Goal: Information Seeking & Learning: Learn about a topic

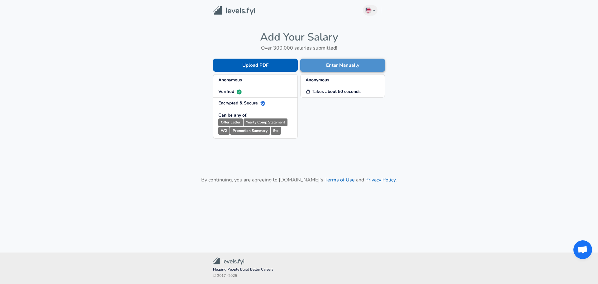
click at [329, 67] on button "Enter Manually" at bounding box center [342, 65] width 85 height 13
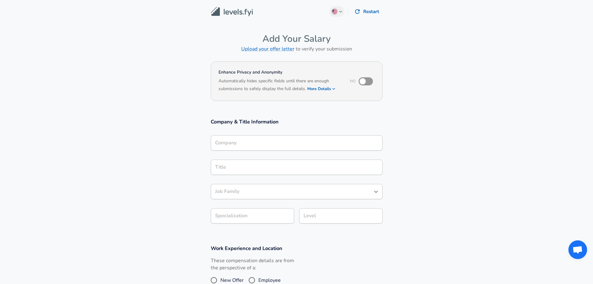
scroll to position [6, 0]
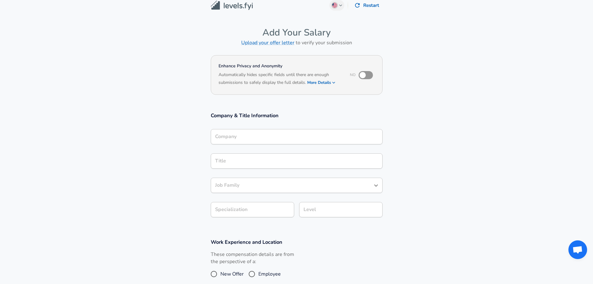
click at [262, 144] on div "Company" at bounding box center [297, 136] width 172 height 15
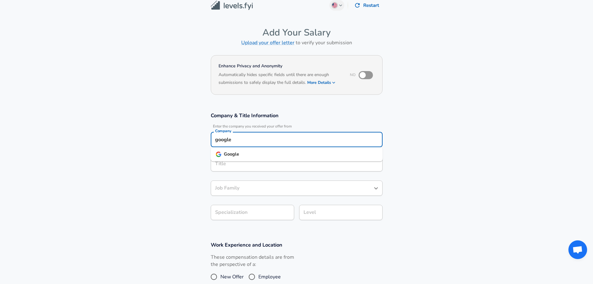
click at [262, 155] on li "Google" at bounding box center [297, 153] width 172 height 9
type input "Google"
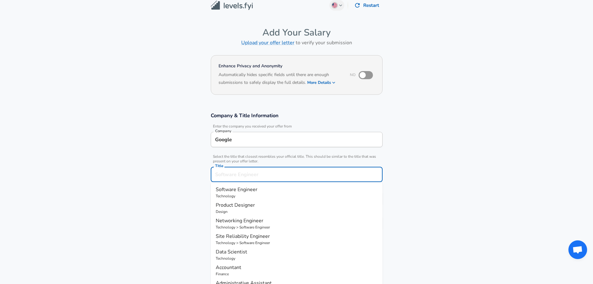
scroll to position [19, 0]
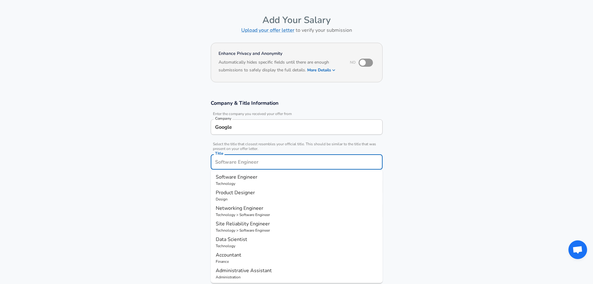
click at [256, 165] on input "Title" at bounding box center [297, 162] width 166 height 10
click at [268, 182] on p "Finance > Accountant" at bounding box center [297, 184] width 162 height 6
type input "Auditor"
type input "Audit"
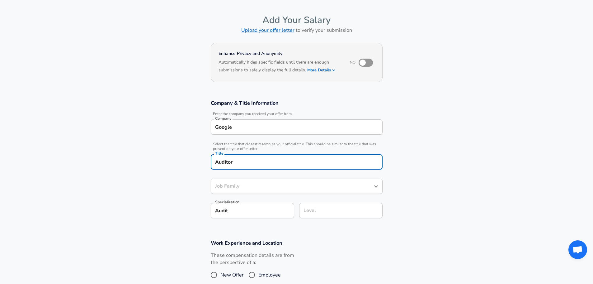
type input "Accountant"
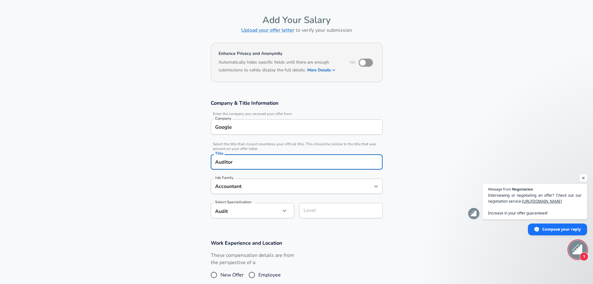
click at [308, 216] on div "Level" at bounding box center [340, 210] width 83 height 15
type input "Auditor"
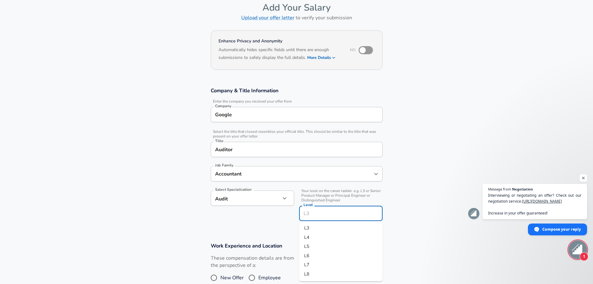
scroll to position [0, 0]
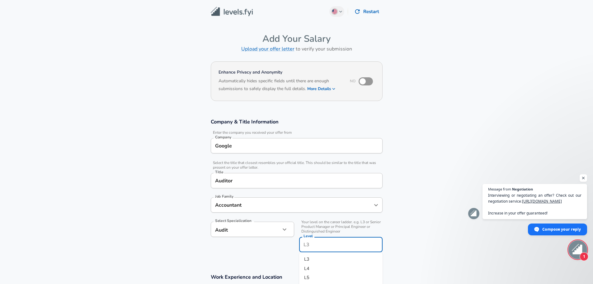
click at [321, 256] on li "L3" at bounding box center [340, 258] width 83 height 9
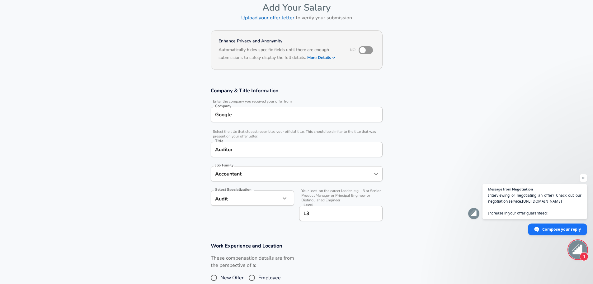
click at [283, 221] on div "Select Specialization Audit Audit Select Specialization" at bounding box center [250, 205] width 88 height 40
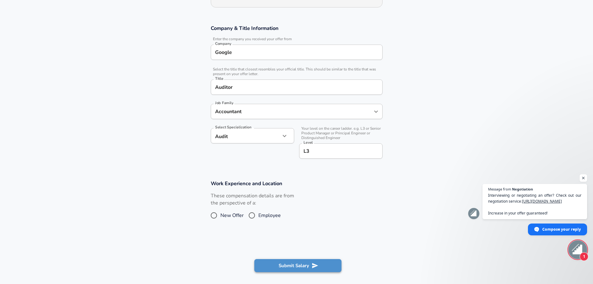
click at [313, 266] on icon "submit" at bounding box center [315, 265] width 7 height 7
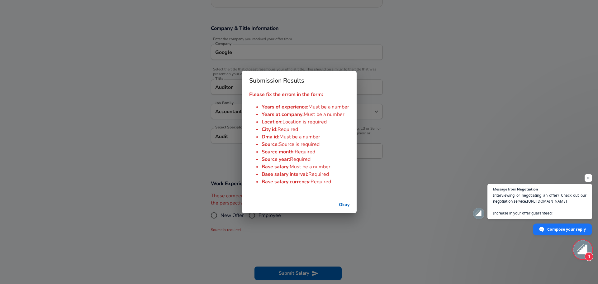
click at [341, 208] on button "Okay" at bounding box center [344, 205] width 20 height 12
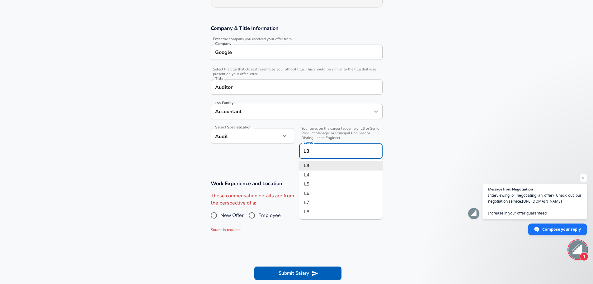
click at [321, 150] on input "L3" at bounding box center [341, 151] width 78 height 10
click at [329, 175] on li "L4" at bounding box center [340, 174] width 83 height 9
type input "L4"
drag, startPoint x: 227, startPoint y: 217, endPoint x: 233, endPoint y: 215, distance: 6.4
click at [227, 217] on span "New Offer" at bounding box center [231, 214] width 23 height 7
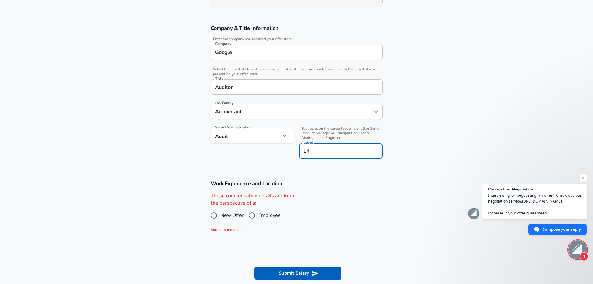
click at [220, 217] on input "New Offer" at bounding box center [213, 215] width 13 height 10
radio input "true"
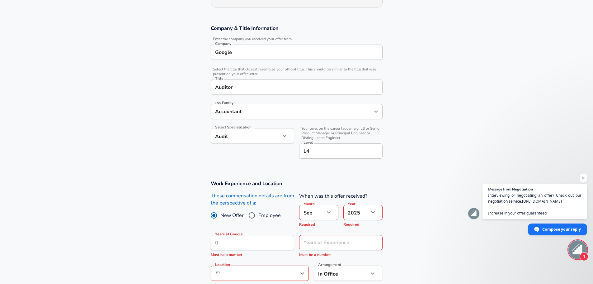
click at [326, 217] on button "button" at bounding box center [328, 212] width 11 height 11
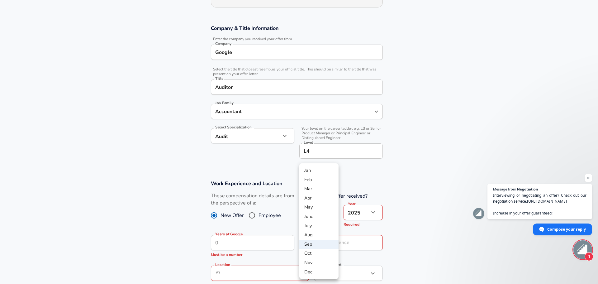
click at [389, 212] on div at bounding box center [299, 142] width 598 height 284
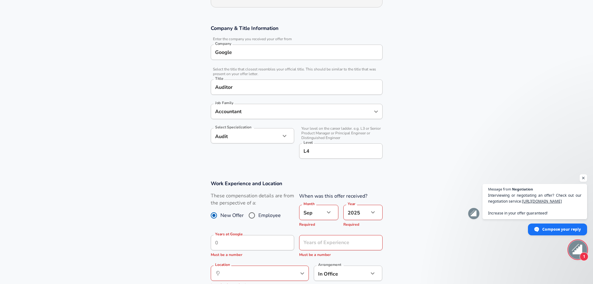
click at [322, 190] on body "English ([GEOGRAPHIC_DATA]) Change Restart Add Your Salary Upload your offer le…" at bounding box center [296, 49] width 593 height 284
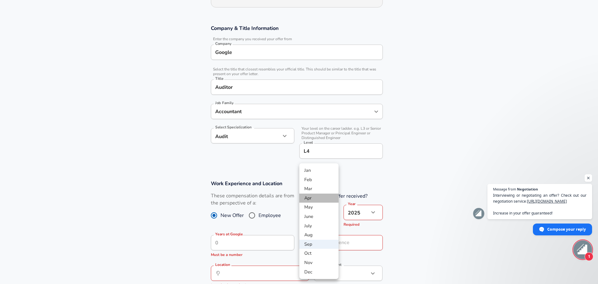
click at [320, 201] on li "Apr" at bounding box center [318, 197] width 39 height 9
type input "4"
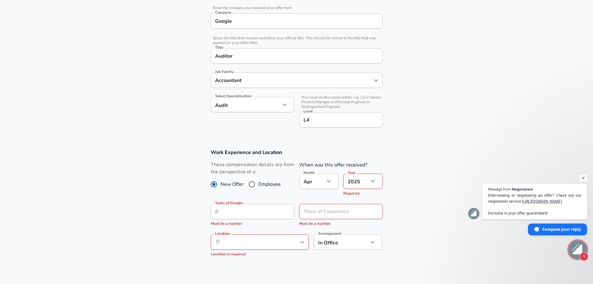
scroll to position [156, 0]
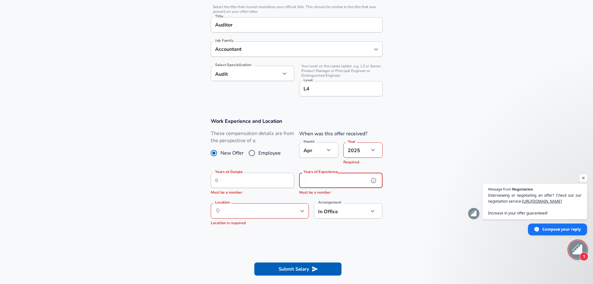
click at [337, 177] on input "Years of Experience" at bounding box center [334, 179] width 70 height 15
type input "1"
click at [243, 212] on input "Location" at bounding box center [253, 211] width 64 height 10
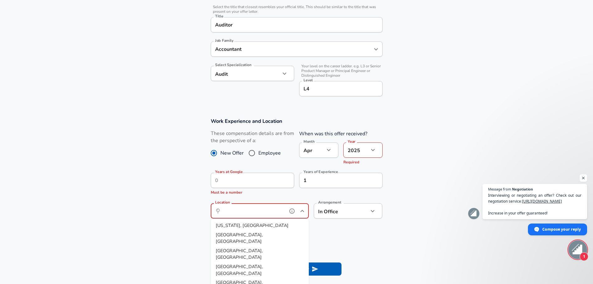
click at [248, 227] on li "[US_STATE], [GEOGRAPHIC_DATA]" at bounding box center [260, 225] width 98 height 9
type input "[US_STATE], [GEOGRAPHIC_DATA]"
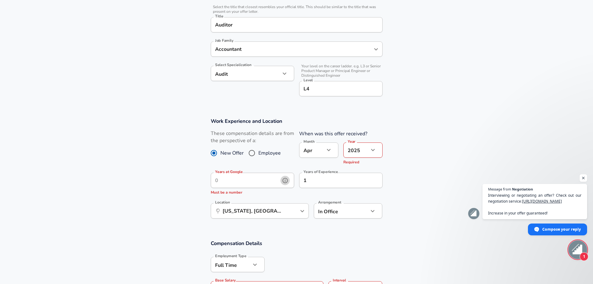
click at [288, 179] on icon "help" at bounding box center [285, 180] width 6 height 6
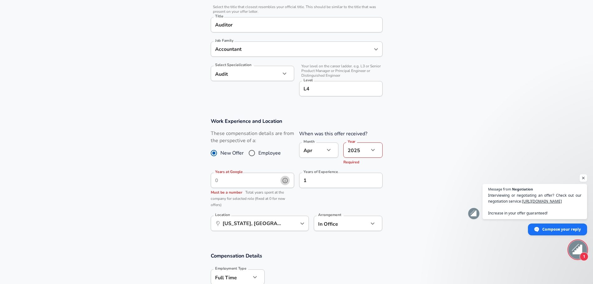
click at [284, 179] on icon "help" at bounding box center [285, 180] width 6 height 6
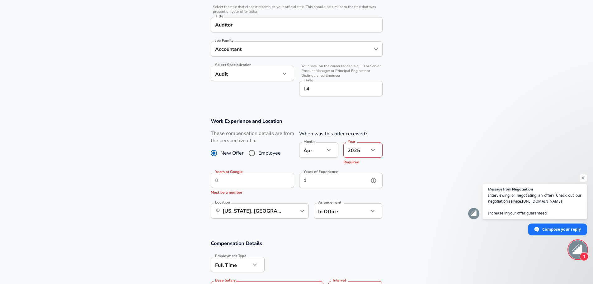
click at [322, 182] on input "1" at bounding box center [334, 179] width 70 height 15
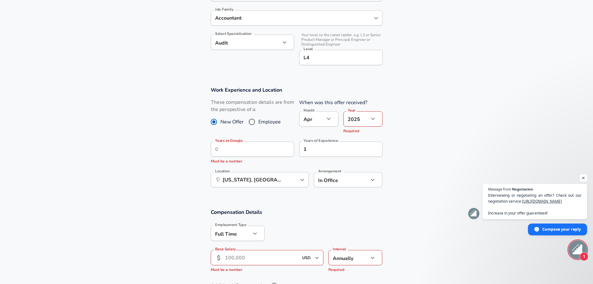
click at [252, 259] on input "Base Salary" at bounding box center [262, 257] width 74 height 15
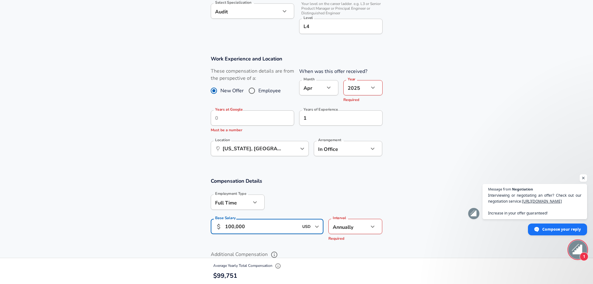
scroll to position [280, 0]
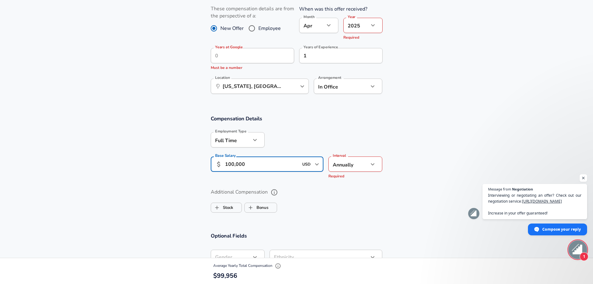
type input "100,000"
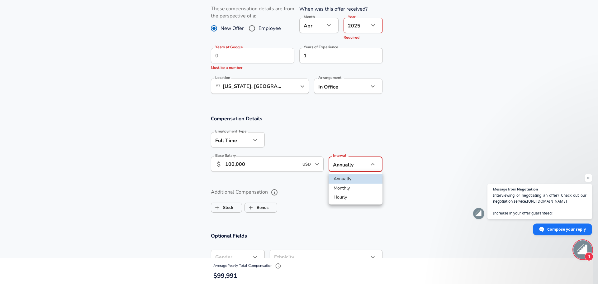
click at [359, 185] on li "Monthly" at bounding box center [355, 187] width 54 height 9
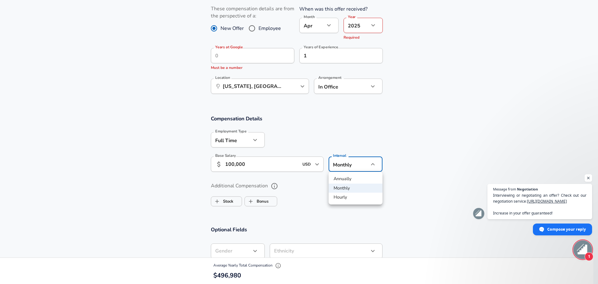
click at [358, 178] on li "Annually" at bounding box center [355, 178] width 54 height 9
type input "yearly"
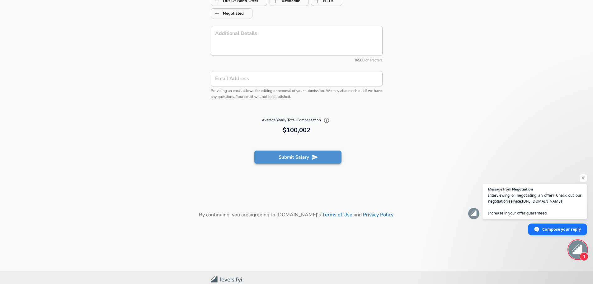
click at [321, 160] on button "Submit Salary" at bounding box center [297, 156] width 87 height 13
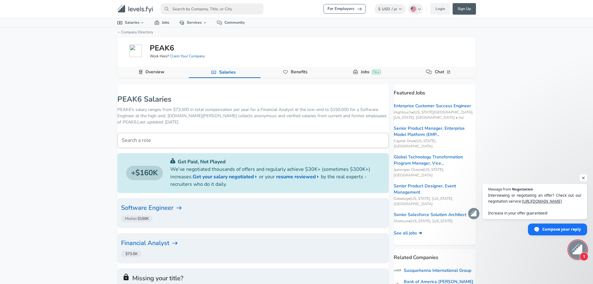
click at [225, 12] on input "primary" at bounding box center [212, 8] width 103 height 11
type input "p"
type input "peak6"
click at [210, 35] on link "PEAK6 In Jobs" at bounding box center [217, 33] width 113 height 12
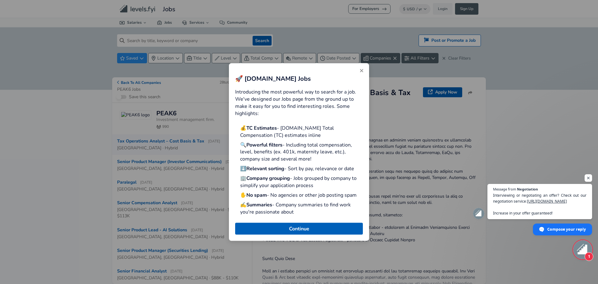
click at [364, 69] on icon "Close" at bounding box center [361, 70] width 5 height 5
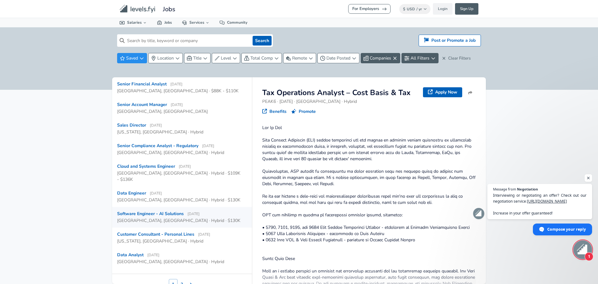
scroll to position [215, 0]
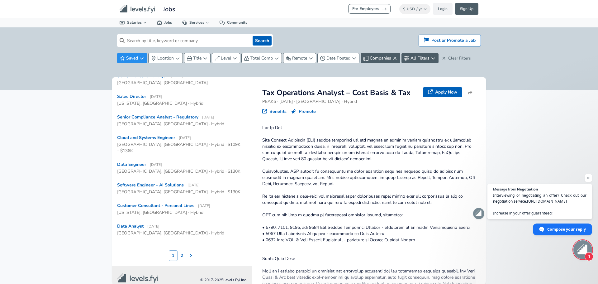
click at [179, 250] on button "2" at bounding box center [181, 255] width 9 height 11
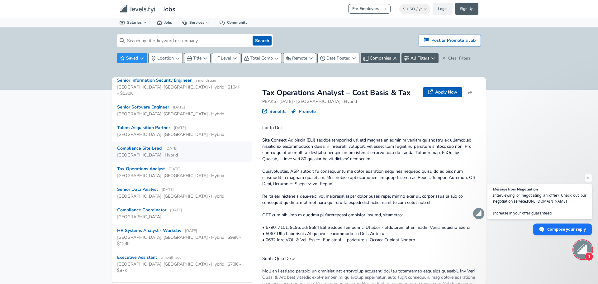
scroll to position [174, 0]
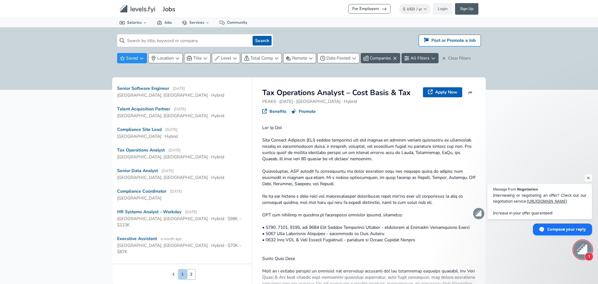
click at [178, 269] on button "1" at bounding box center [182, 274] width 9 height 11
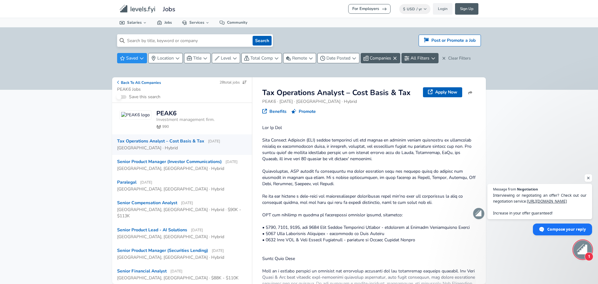
click at [177, 42] on input at bounding box center [187, 40] width 125 height 12
click at [185, 43] on input at bounding box center [187, 40] width 125 height 12
click at [219, 40] on input at bounding box center [187, 40] width 125 height 12
click at [217, 40] on input at bounding box center [187, 40] width 125 height 12
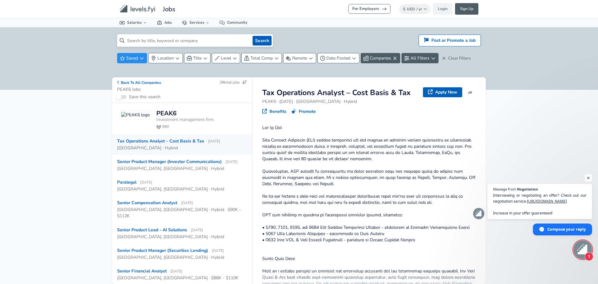
click at [217, 40] on input at bounding box center [187, 40] width 125 height 12
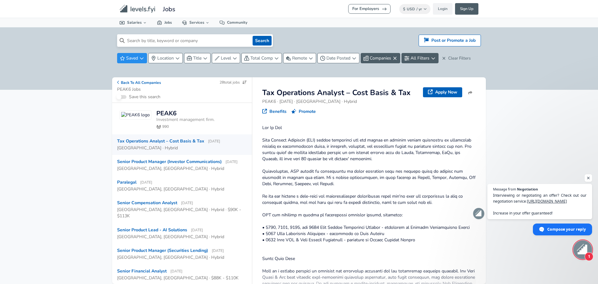
click at [217, 40] on input at bounding box center [187, 40] width 125 height 12
type input "trading associate"
click at [252, 36] on button "Search" at bounding box center [261, 41] width 19 height 10
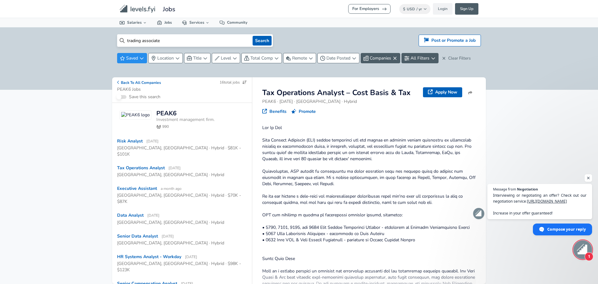
click at [184, 41] on input "trading associate" at bounding box center [187, 40] width 125 height 12
click at [183, 42] on input "trading associate" at bounding box center [187, 40] width 125 height 12
drag, startPoint x: 94, startPoint y: 125, endPoint x: 98, endPoint y: 122, distance: 4.4
click at [95, 124] on div "For Employers $ USD / yr Change Login Sign Up All Data By Location By Company B…" at bounding box center [299, 142] width 598 height 284
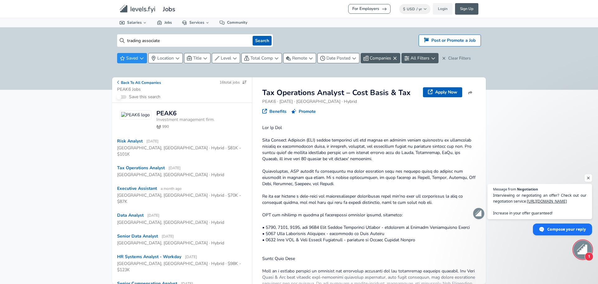
click at [181, 42] on input "trading associate" at bounding box center [187, 40] width 125 height 12
drag, startPoint x: 170, startPoint y: 38, endPoint x: 94, endPoint y: 49, distance: 76.4
click at [93, 49] on div "trading associate Search Hiring? Post or Promote a job Post or Promote a Job Sa…" at bounding box center [299, 58] width 598 height 62
type input "associate"
click at [252, 36] on button "Search" at bounding box center [261, 41] width 19 height 10
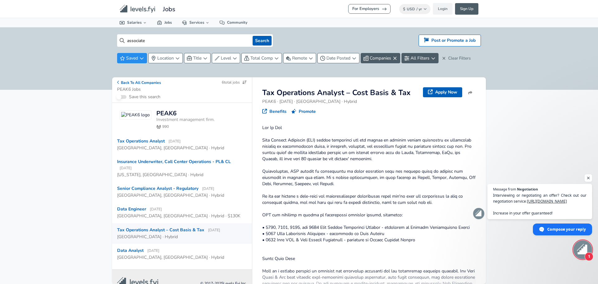
drag, startPoint x: 74, startPoint y: 126, endPoint x: 84, endPoint y: 122, distance: 10.6
click at [74, 126] on div "For Employers $ USD / yr Change Login Sign Up All Data By Location By Company B…" at bounding box center [299, 142] width 598 height 284
